Goal: Information Seeking & Learning: Learn about a topic

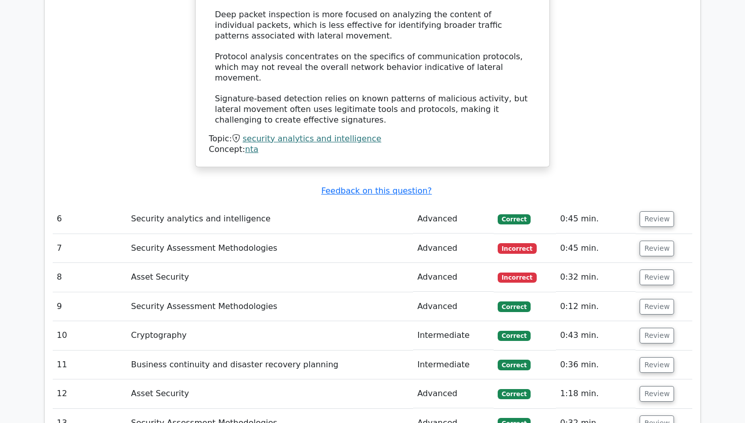
scroll to position [3582, 0]
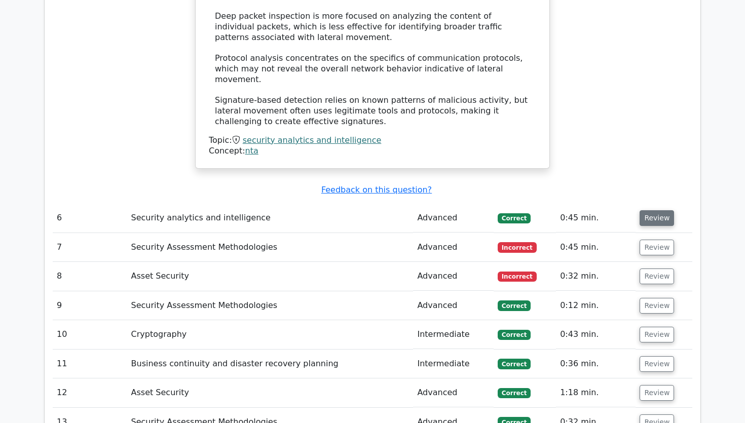
click at [658, 210] on button "Review" at bounding box center [657, 218] width 34 height 16
click at [649, 210] on button "Review" at bounding box center [657, 218] width 34 height 16
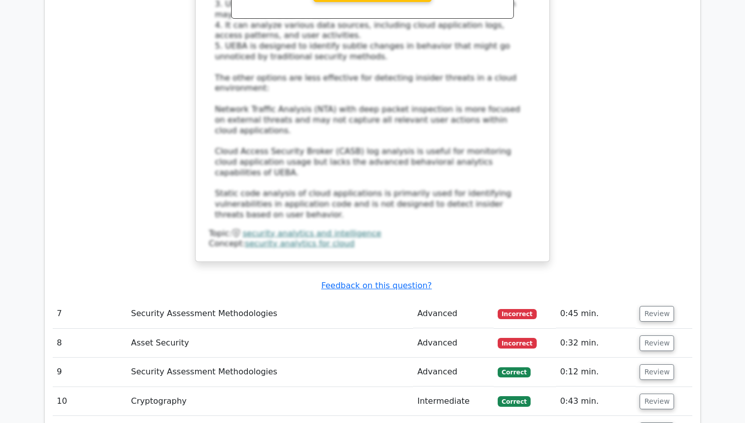
scroll to position [4133, 0]
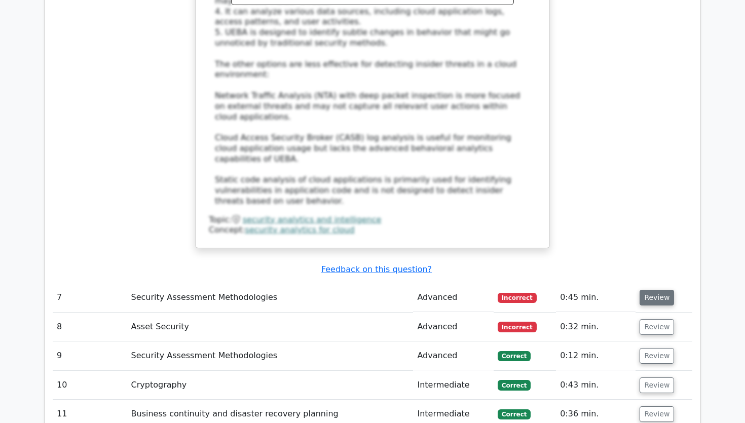
click at [650, 290] on button "Review" at bounding box center [657, 298] width 34 height 16
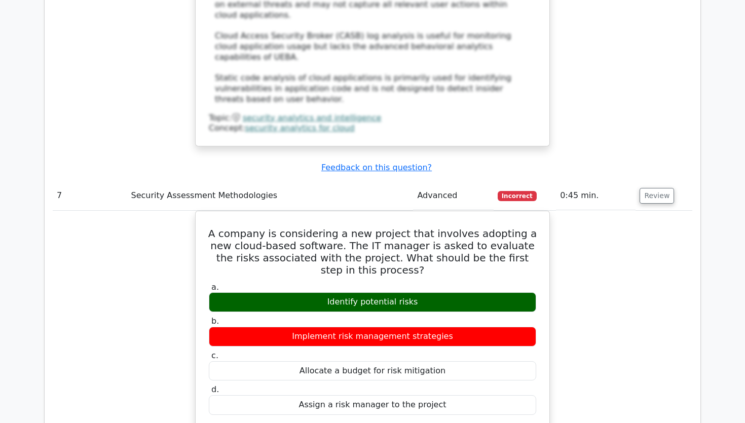
scroll to position [4238, 0]
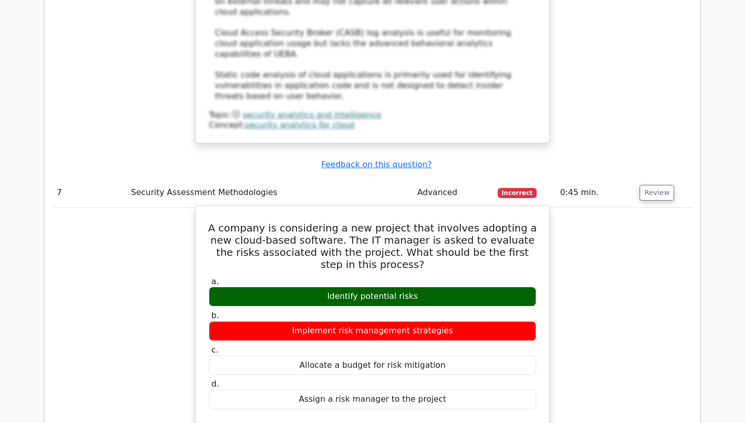
drag, startPoint x: 214, startPoint y: 139, endPoint x: 467, endPoint y: 313, distance: 306.9
click at [467, 313] on div "A company is considering a new project that involves adopting a new cloud-based…" at bounding box center [373, 404] width 346 height 389
copy div "A company is considering a new project that involves adopting a new cloud-based…"
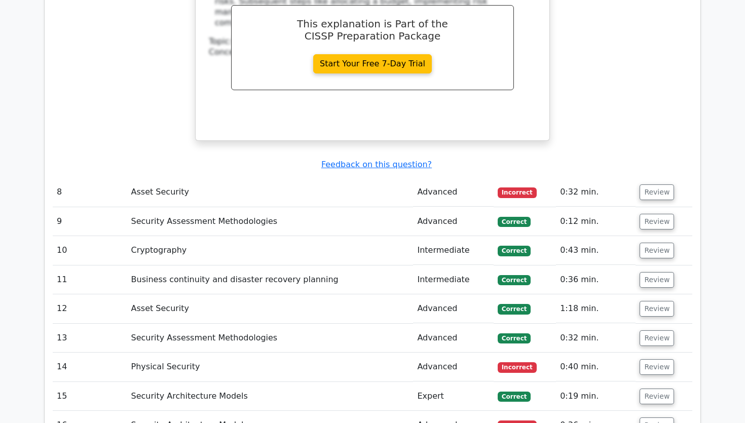
scroll to position [4720, 0]
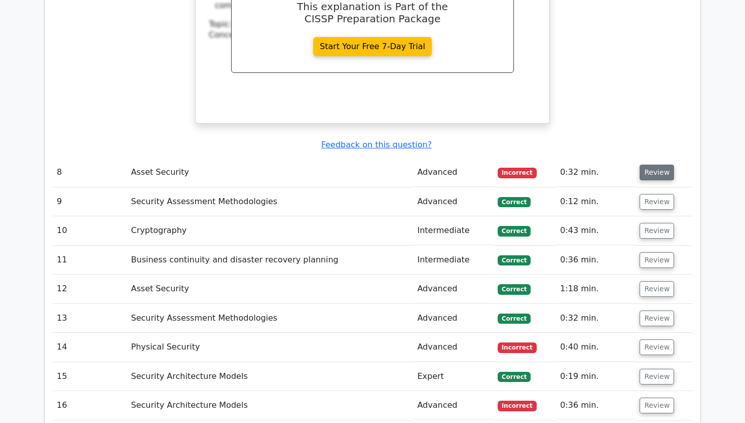
click at [652, 165] on button "Review" at bounding box center [657, 173] width 34 height 16
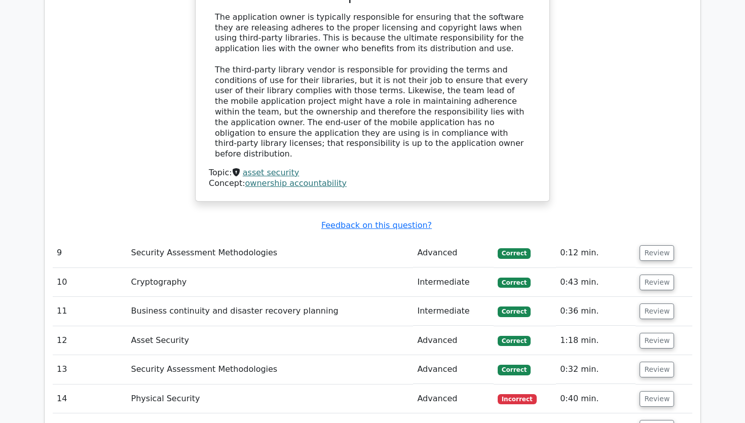
scroll to position [5136, 0]
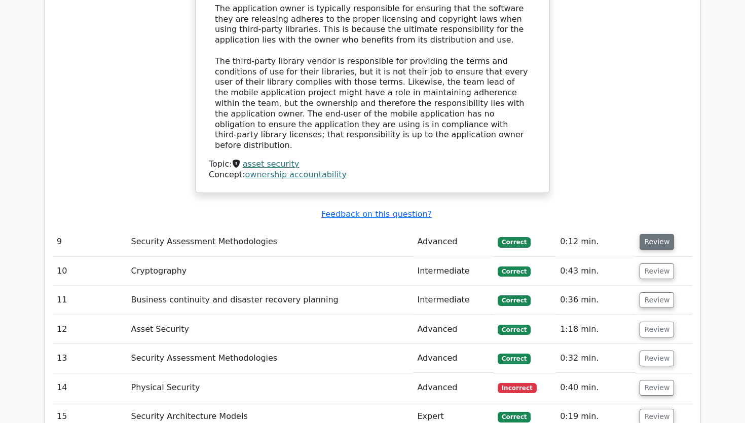
click at [661, 234] on button "Review" at bounding box center [657, 242] width 34 height 16
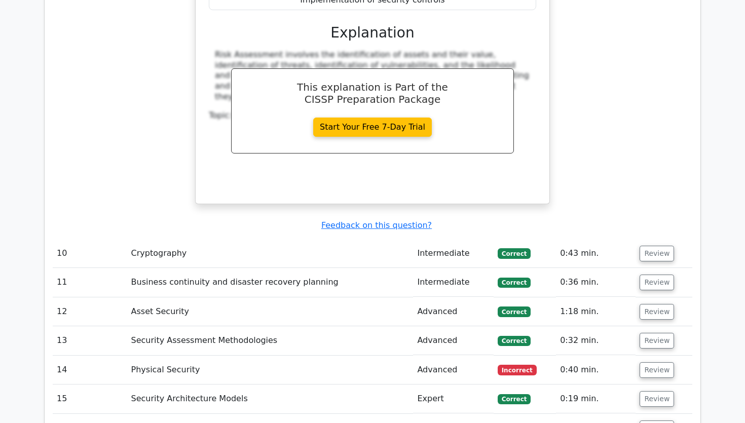
scroll to position [5554, 0]
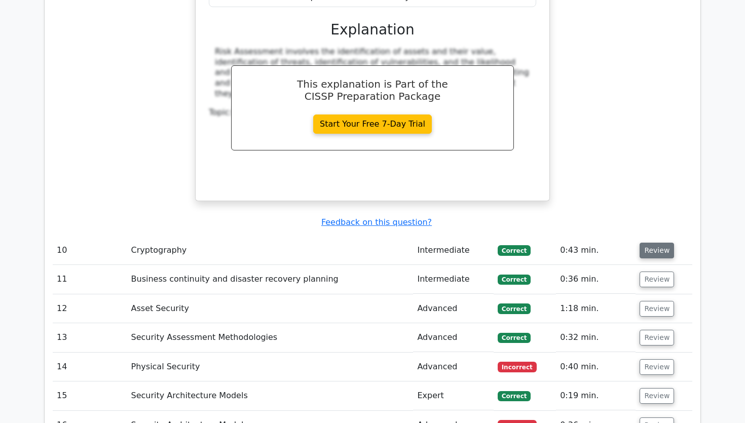
click at [666, 243] on button "Review" at bounding box center [657, 251] width 34 height 16
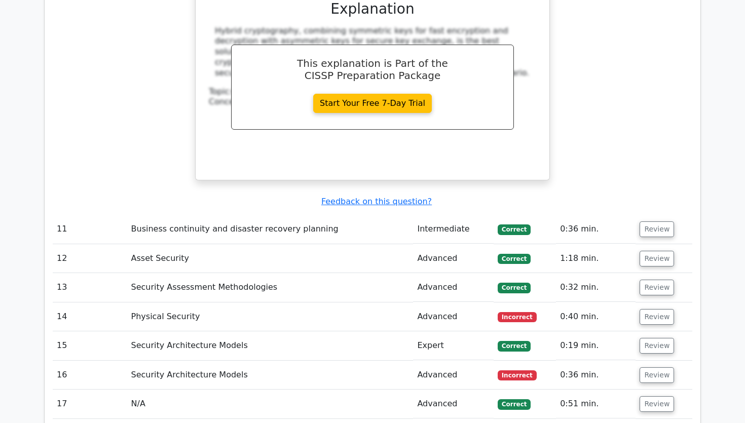
scroll to position [6091, 0]
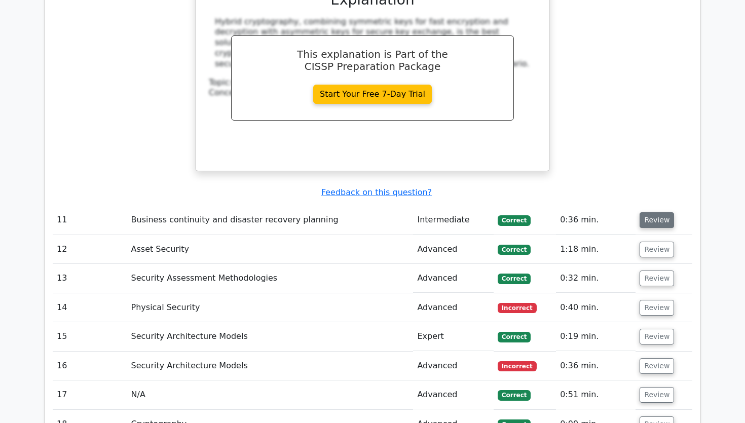
click at [661, 212] on button "Review" at bounding box center [657, 220] width 34 height 16
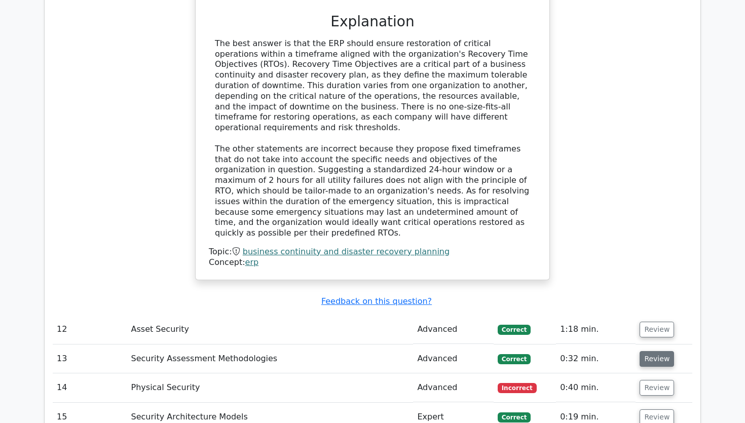
scroll to position [6534, 0]
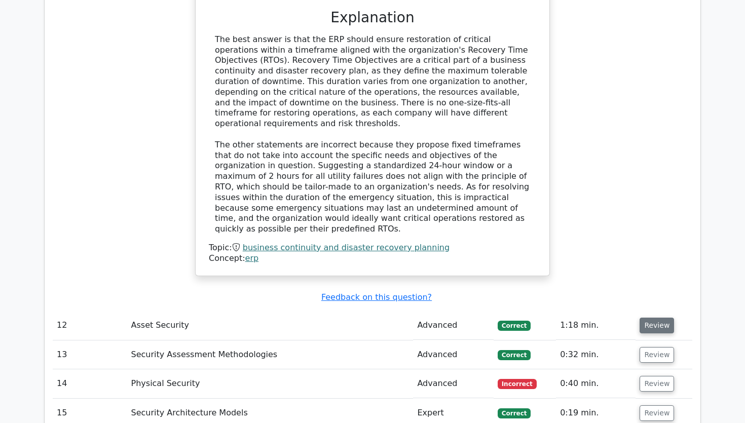
click at [661, 318] on button "Review" at bounding box center [657, 326] width 34 height 16
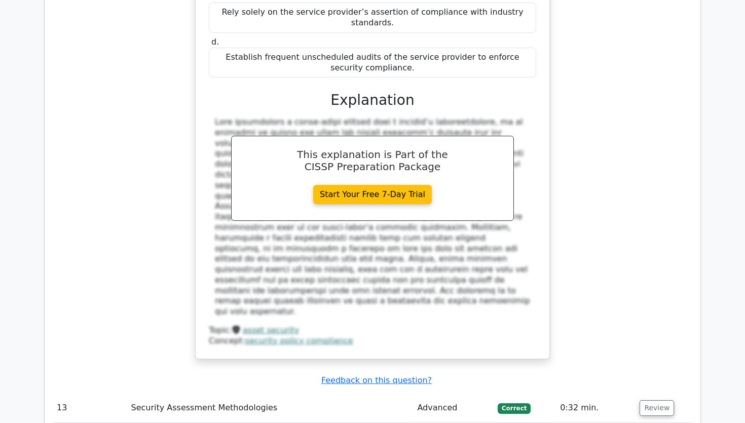
scroll to position [7036, 0]
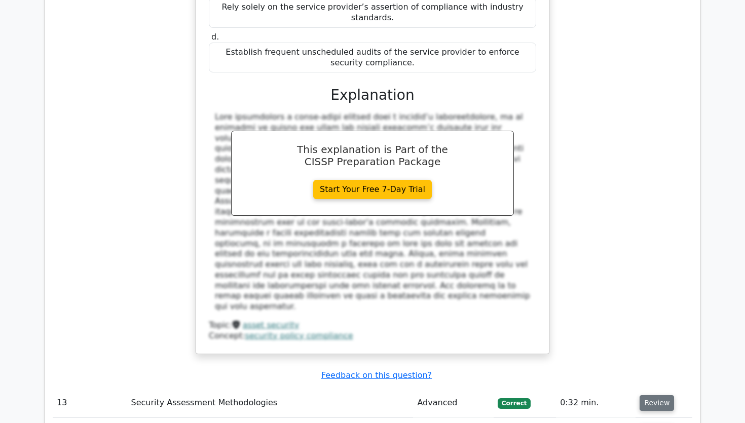
click at [663, 395] on button "Review" at bounding box center [657, 403] width 34 height 16
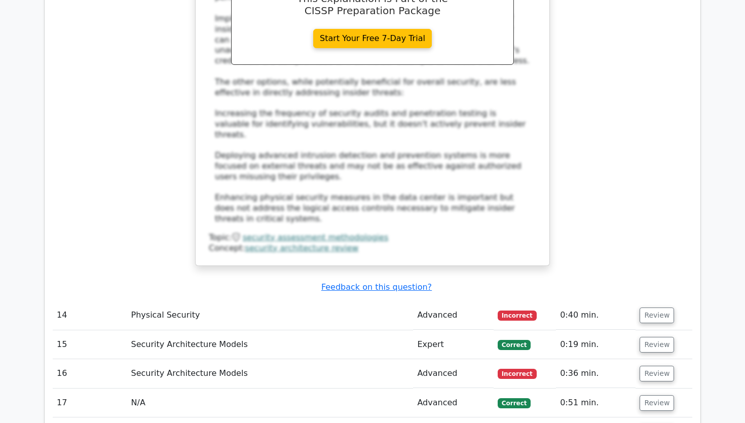
scroll to position [7722, 0]
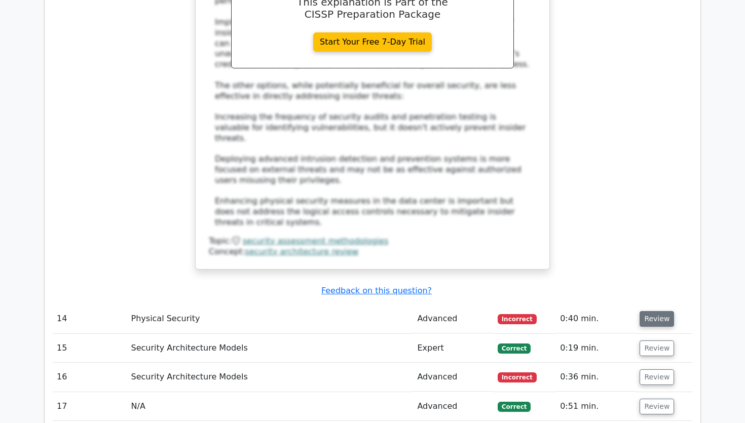
click at [658, 311] on button "Review" at bounding box center [657, 319] width 34 height 16
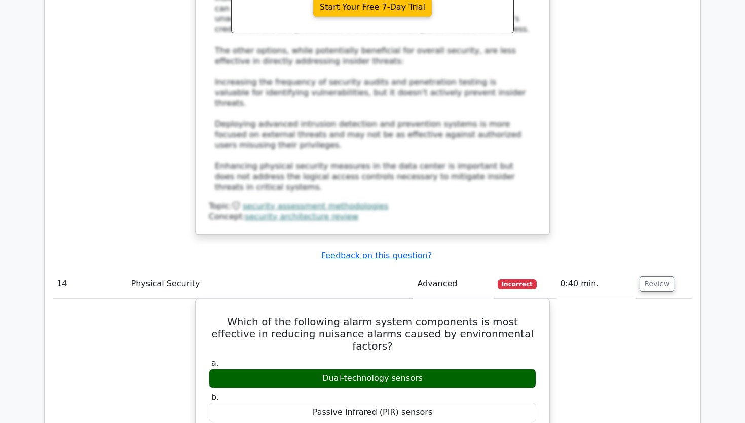
scroll to position [7773, 0]
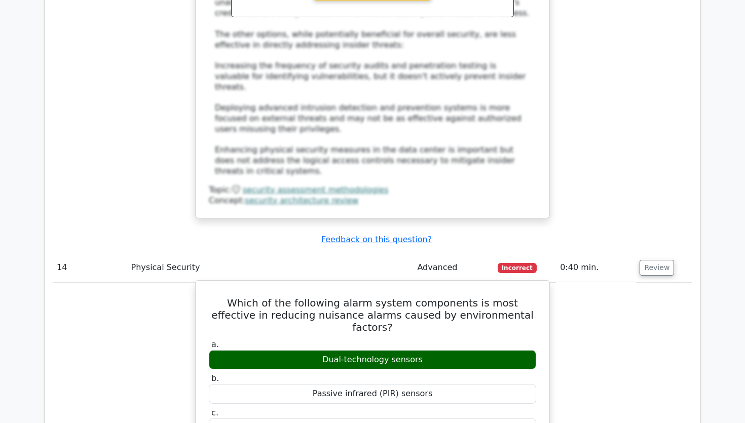
drag, startPoint x: 217, startPoint y: 90, endPoint x: 489, endPoint y: 250, distance: 315.2
copy div "Which of the following alarm system components is most effective in reducing nu…"
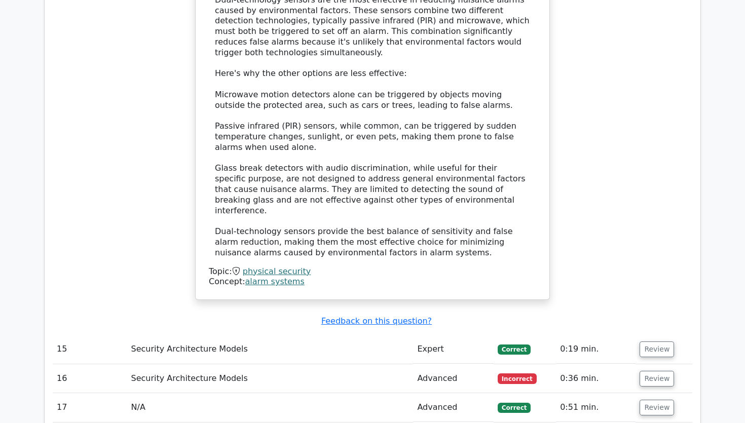
scroll to position [8280, 0]
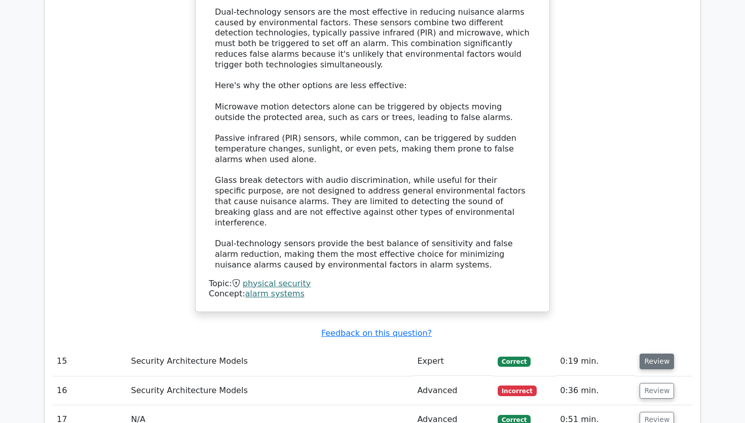
click at [643, 354] on button "Review" at bounding box center [657, 362] width 34 height 16
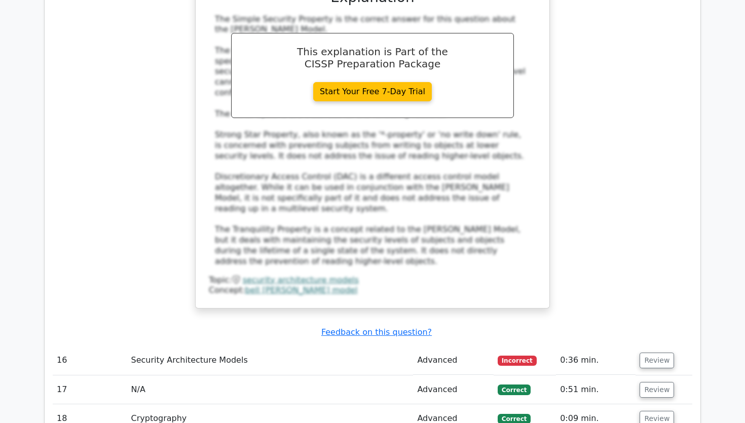
scroll to position [8869, 0]
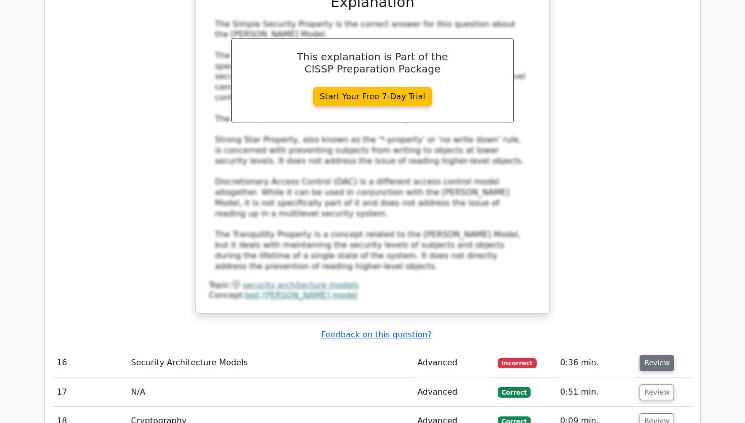
click at [653, 355] on button "Review" at bounding box center [657, 363] width 34 height 16
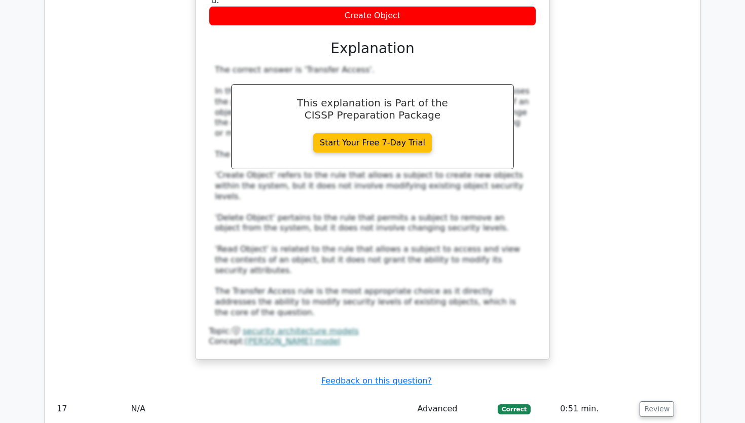
scroll to position [9412, 0]
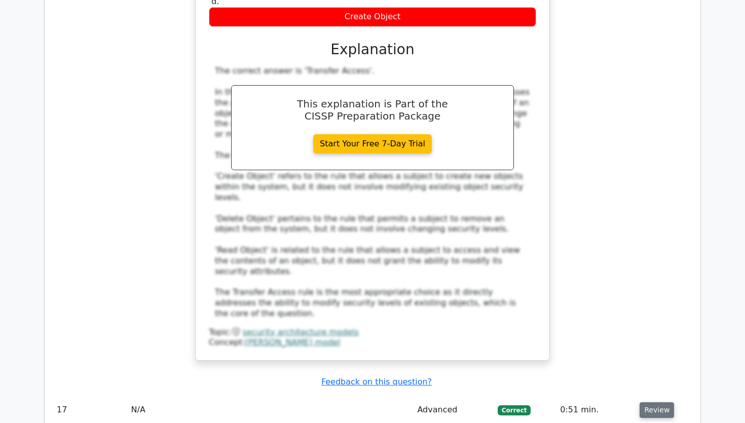
click at [658, 402] on button "Review" at bounding box center [657, 410] width 34 height 16
click at [648, 402] on button "Review" at bounding box center [657, 410] width 34 height 16
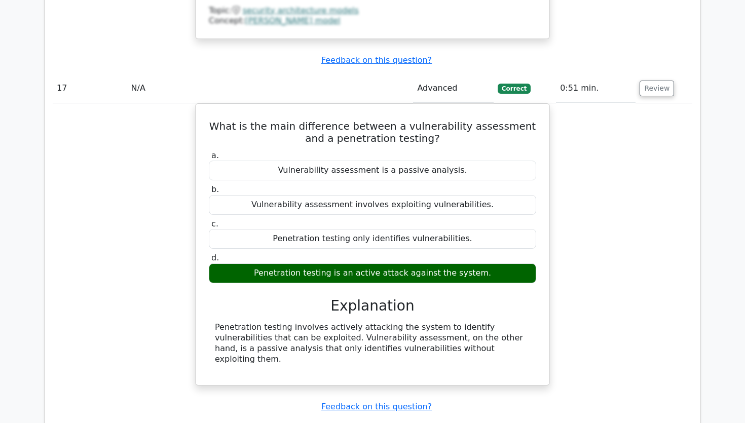
scroll to position [9735, 0]
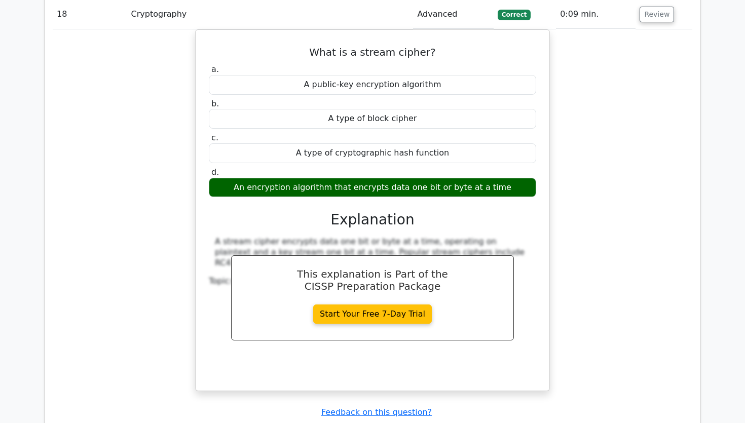
scroll to position [10129, 0]
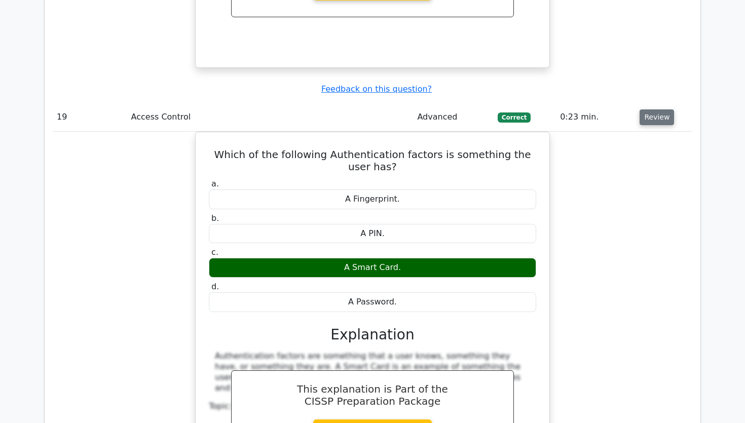
scroll to position [10482, 0]
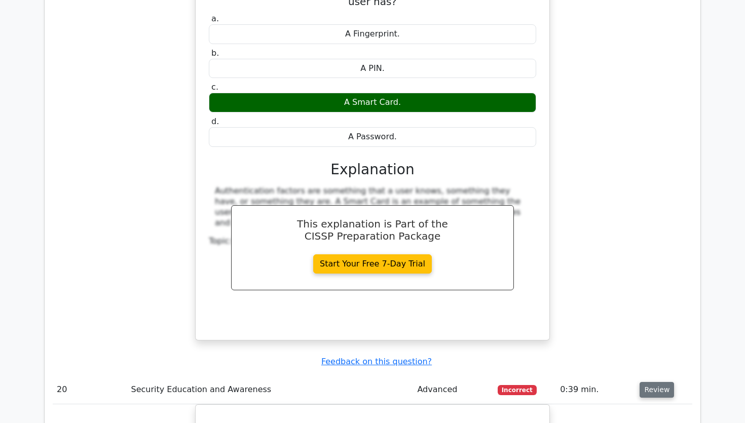
scroll to position [10651, 0]
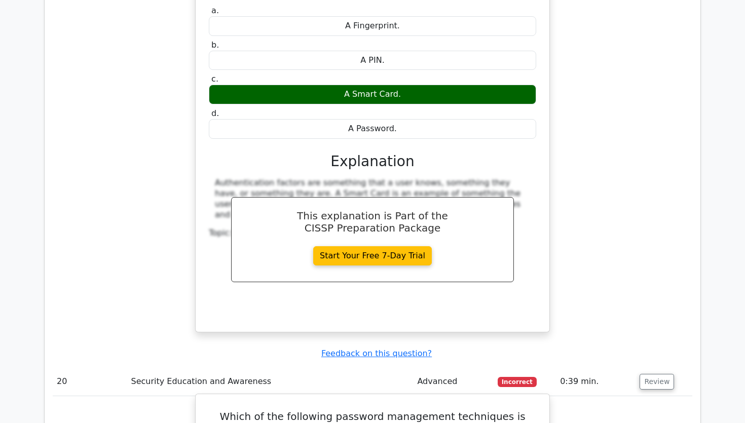
drag, startPoint x: 222, startPoint y: 94, endPoint x: 461, endPoint y: 270, distance: 296.5
copy div "Which of the following password management techniques is most effective in miti…"
click at [252, 411] on h5 "Which of the following password management techniques is most effective in miti…" at bounding box center [372, 429] width 329 height 36
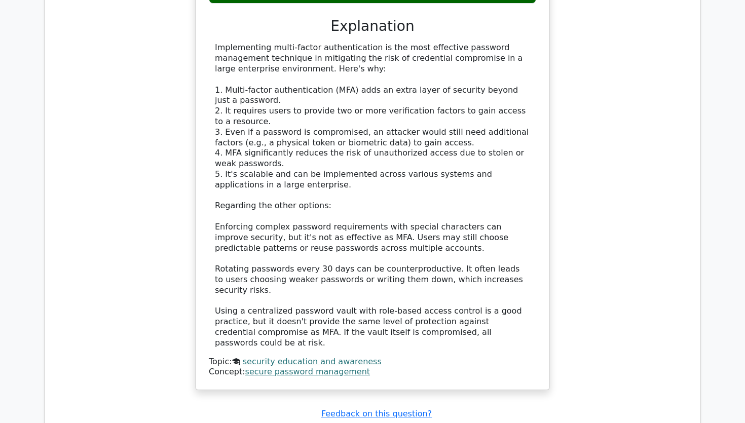
scroll to position [11247, 0]
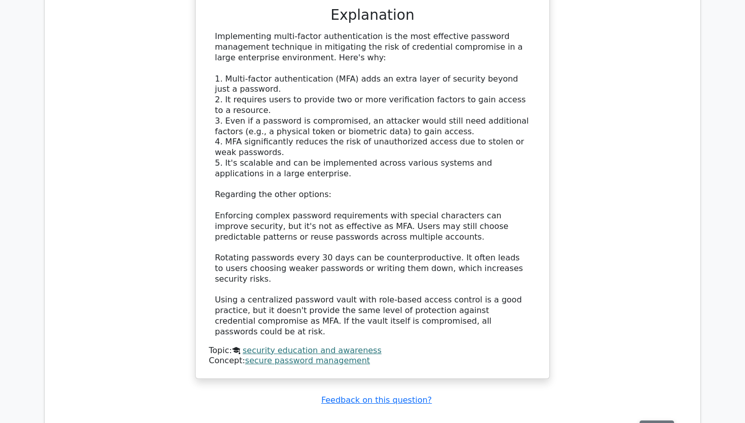
click at [647, 421] on button "Review" at bounding box center [657, 429] width 34 height 16
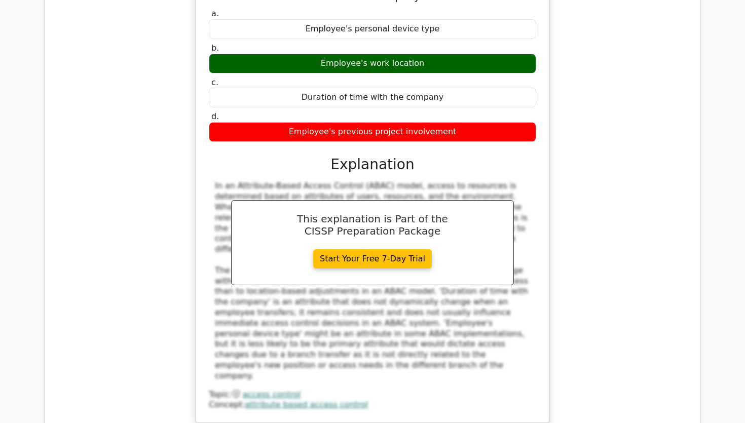
scroll to position [11752, 0]
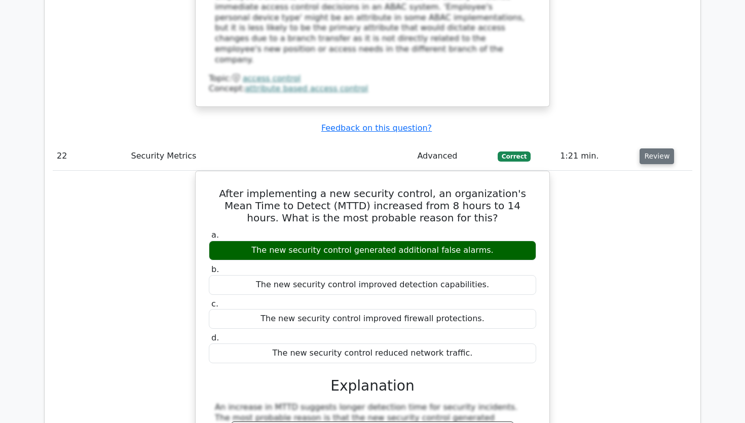
scroll to position [12071, 0]
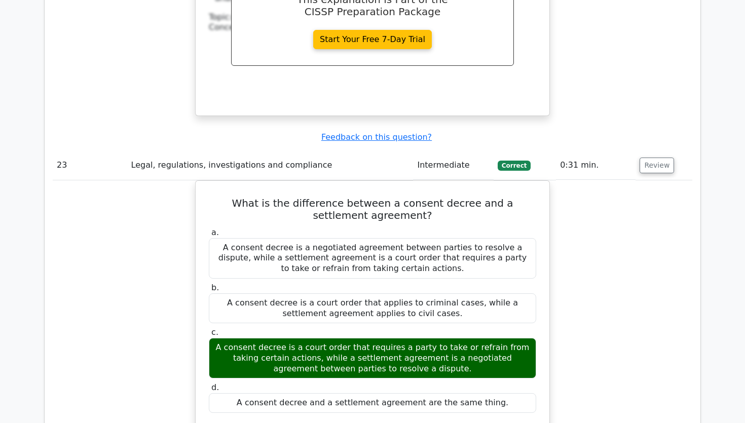
scroll to position [12509, 0]
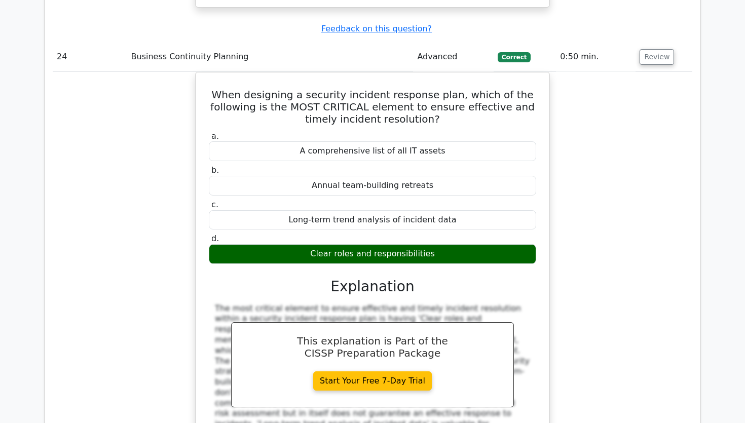
scroll to position [13054, 0]
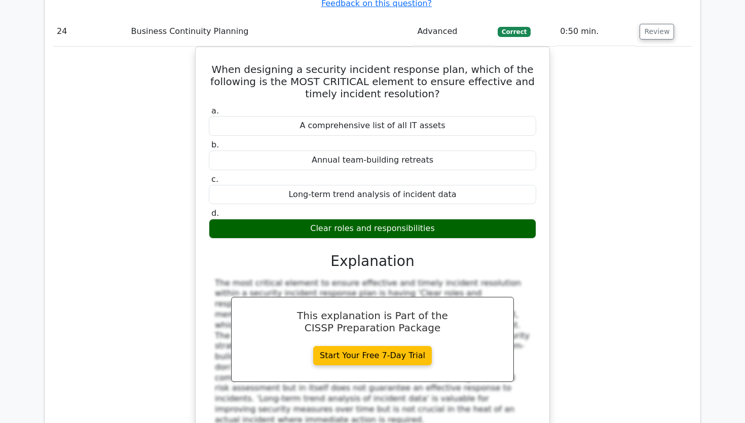
scroll to position [13081, 0]
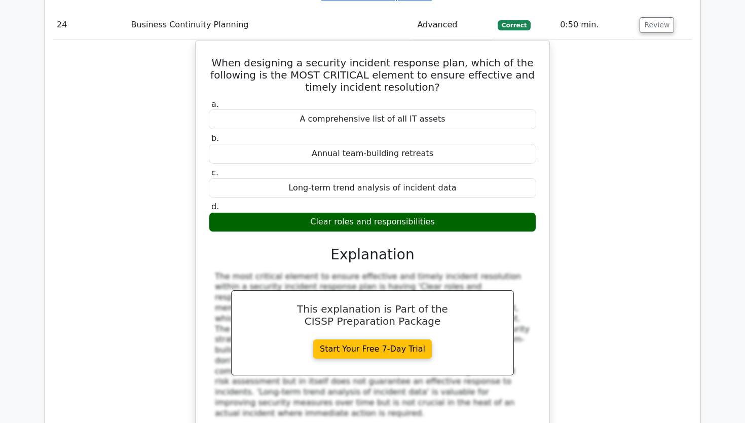
drag, startPoint x: 213, startPoint y: 159, endPoint x: 461, endPoint y: 314, distance: 292.3
copy div "In a federated identity environment, which protocol is commonly used for exchan…"
